Goal: Task Accomplishment & Management: Use online tool/utility

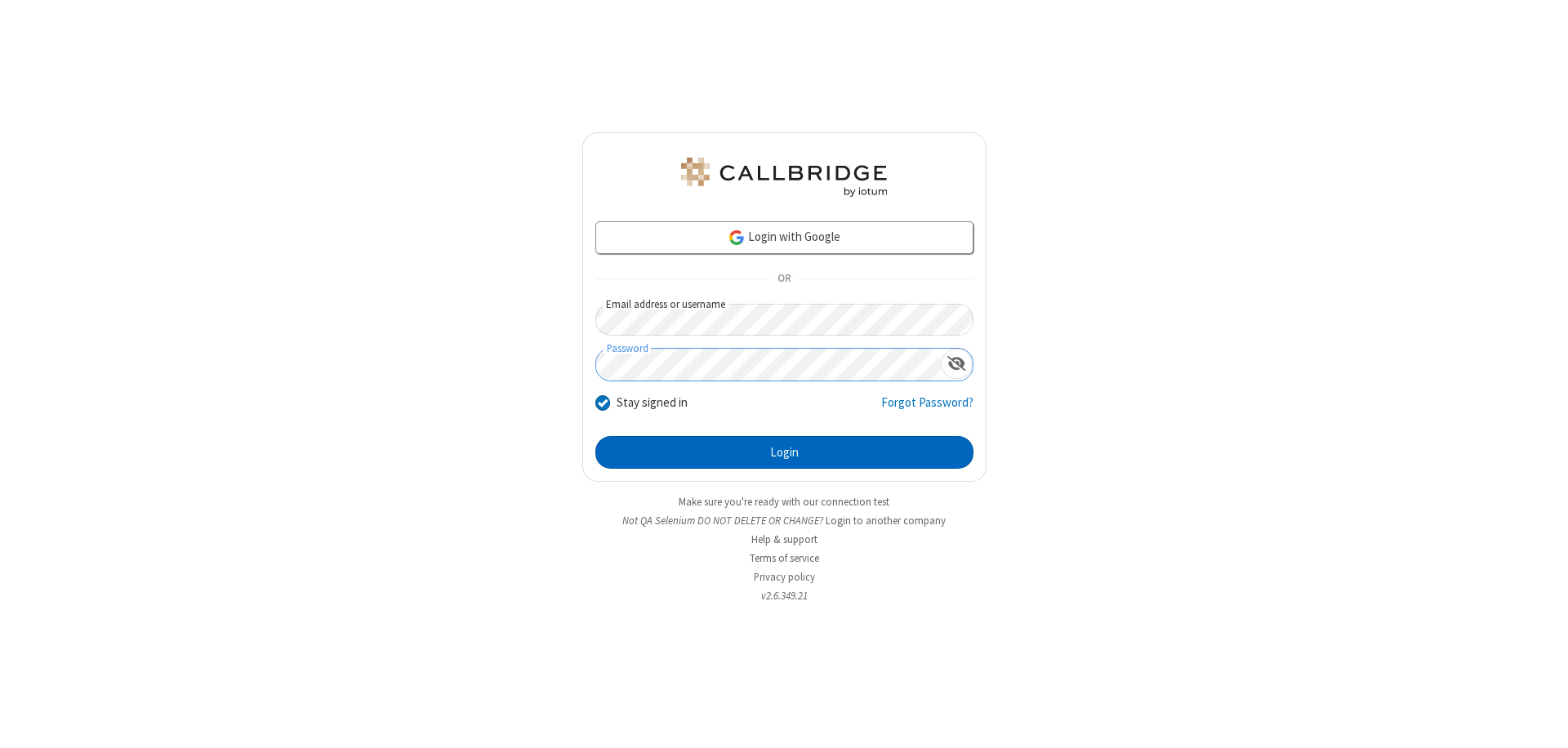
click at [784, 452] on button "Login" at bounding box center [784, 452] width 378 height 32
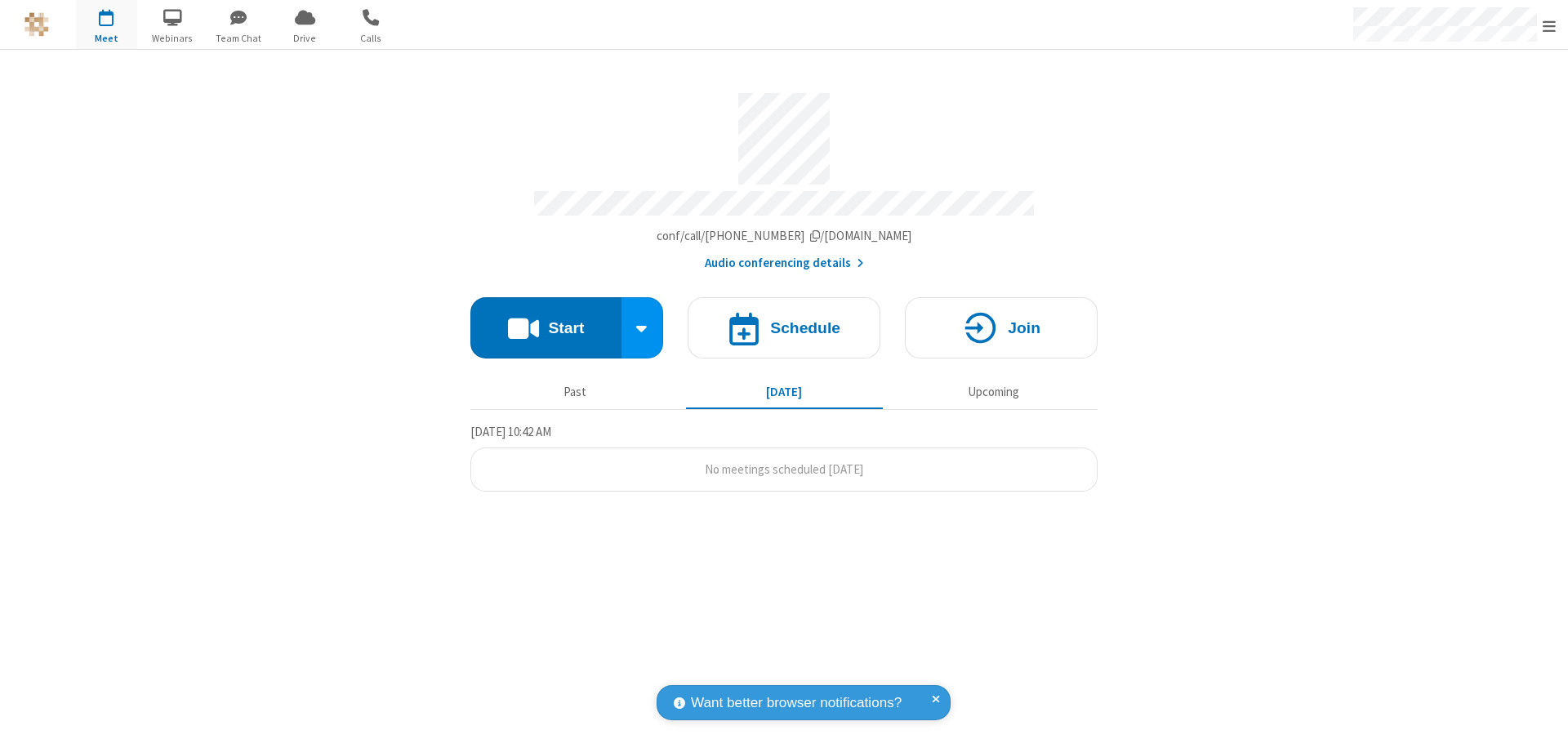
click at [545, 320] on button "Start" at bounding box center [545, 328] width 151 height 61
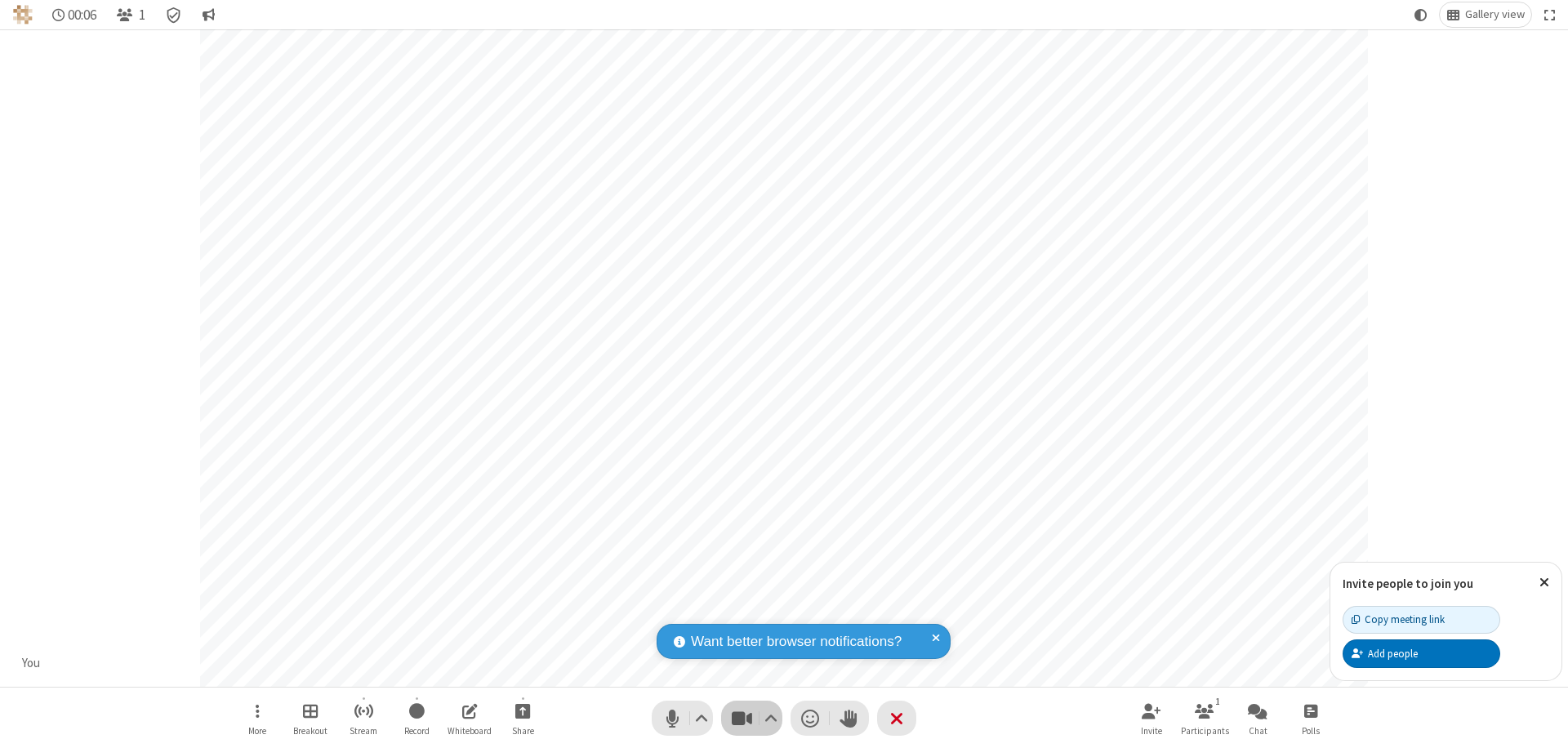
click at [741, 718] on span "Stop video (⌘+Shift+V)" at bounding box center [740, 718] width 24 height 23
click at [741, 718] on span "Start video (⌘+Shift+V)" at bounding box center [740, 718] width 24 height 23
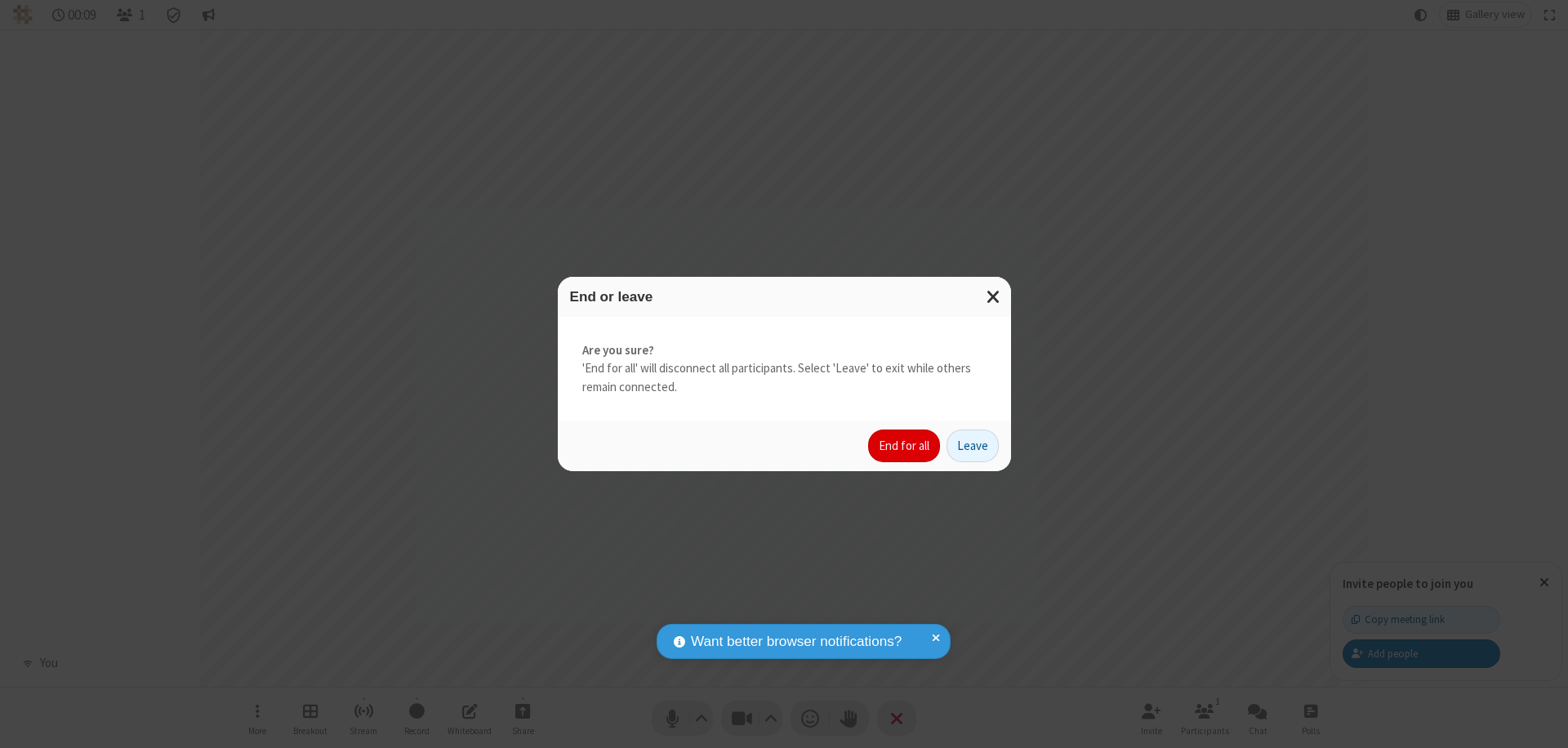
click at [905, 446] on button "End for all" at bounding box center [904, 446] width 72 height 32
